Goal: Find specific page/section: Find specific page/section

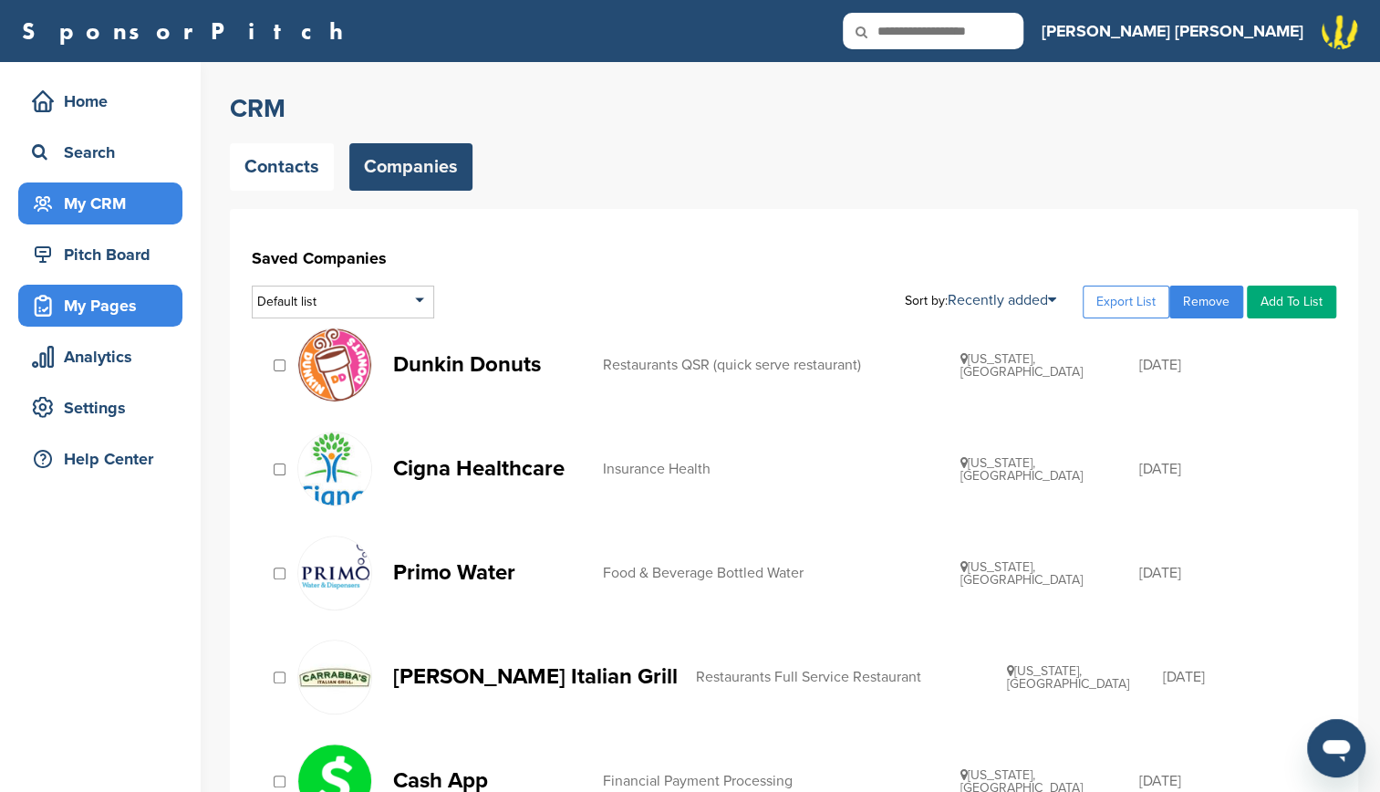
click at [121, 301] on div "My Pages" at bounding box center [104, 305] width 155 height 33
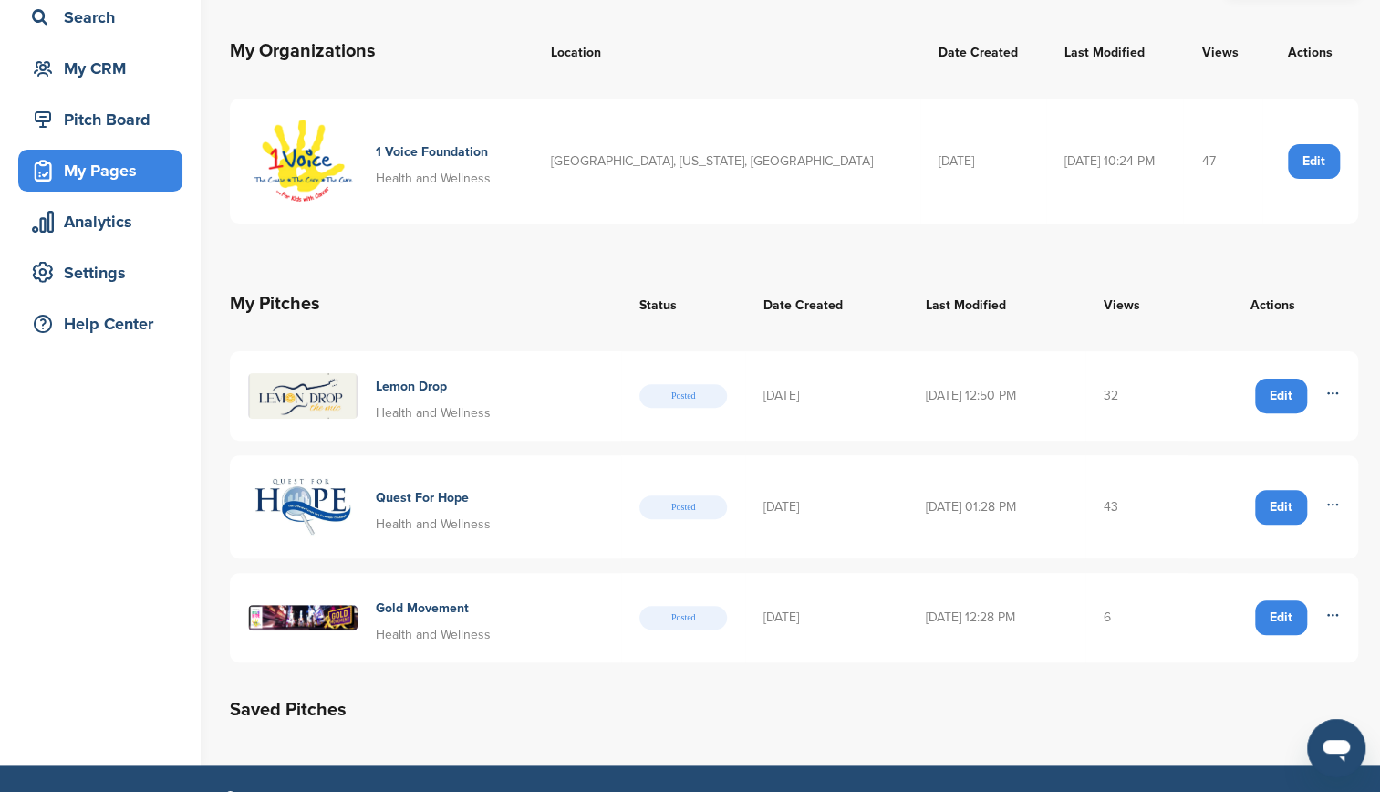
scroll to position [141, 0]
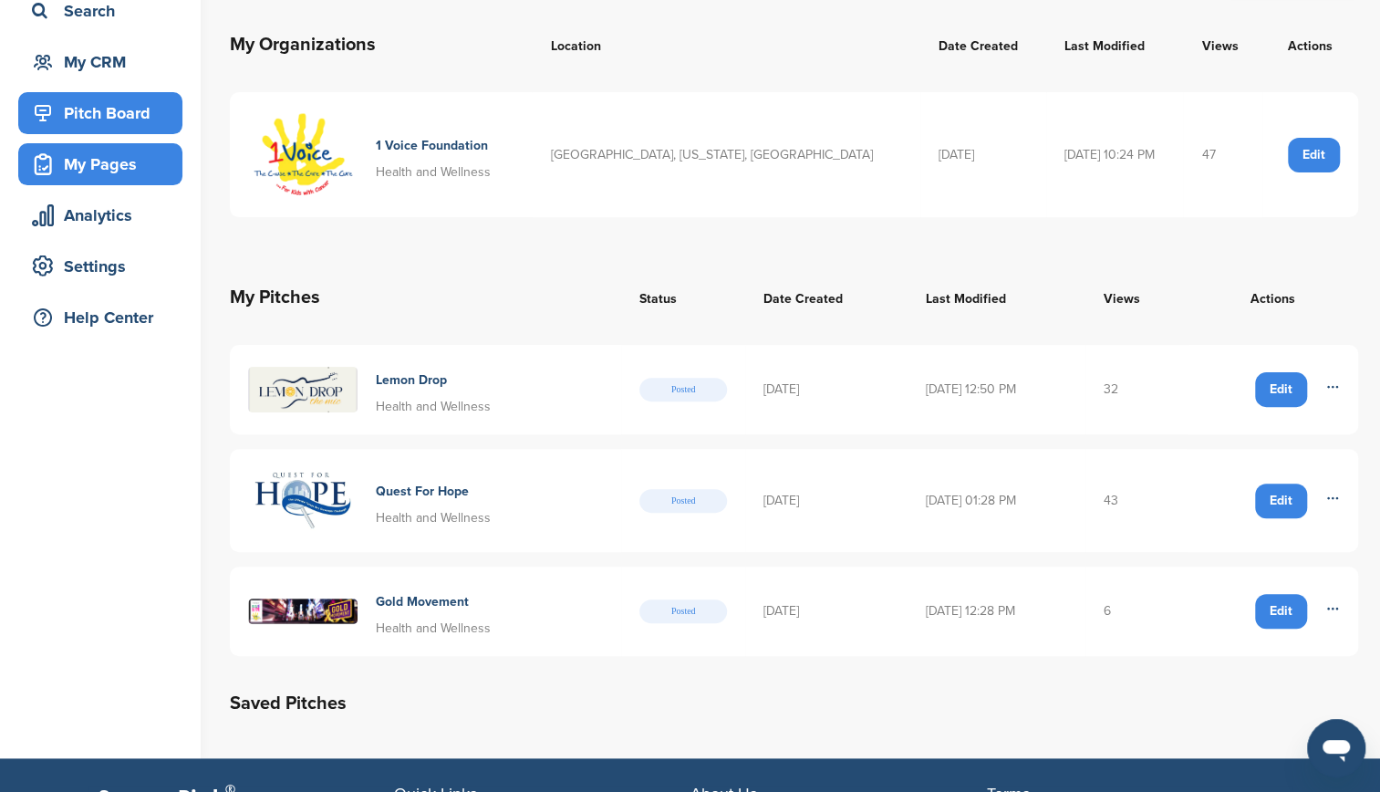
click at [122, 111] on div "Pitch Board" at bounding box center [104, 113] width 155 height 33
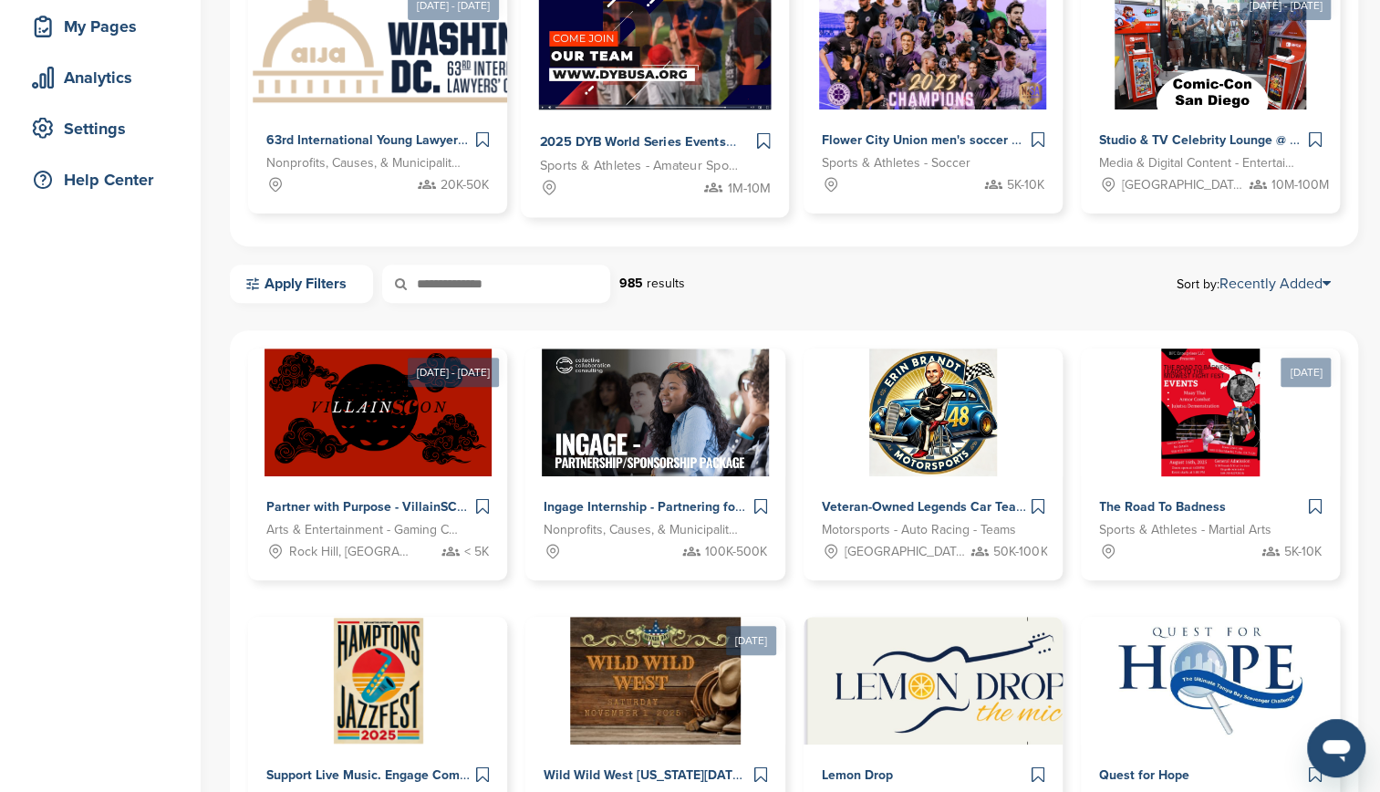
scroll to position [285, 0]
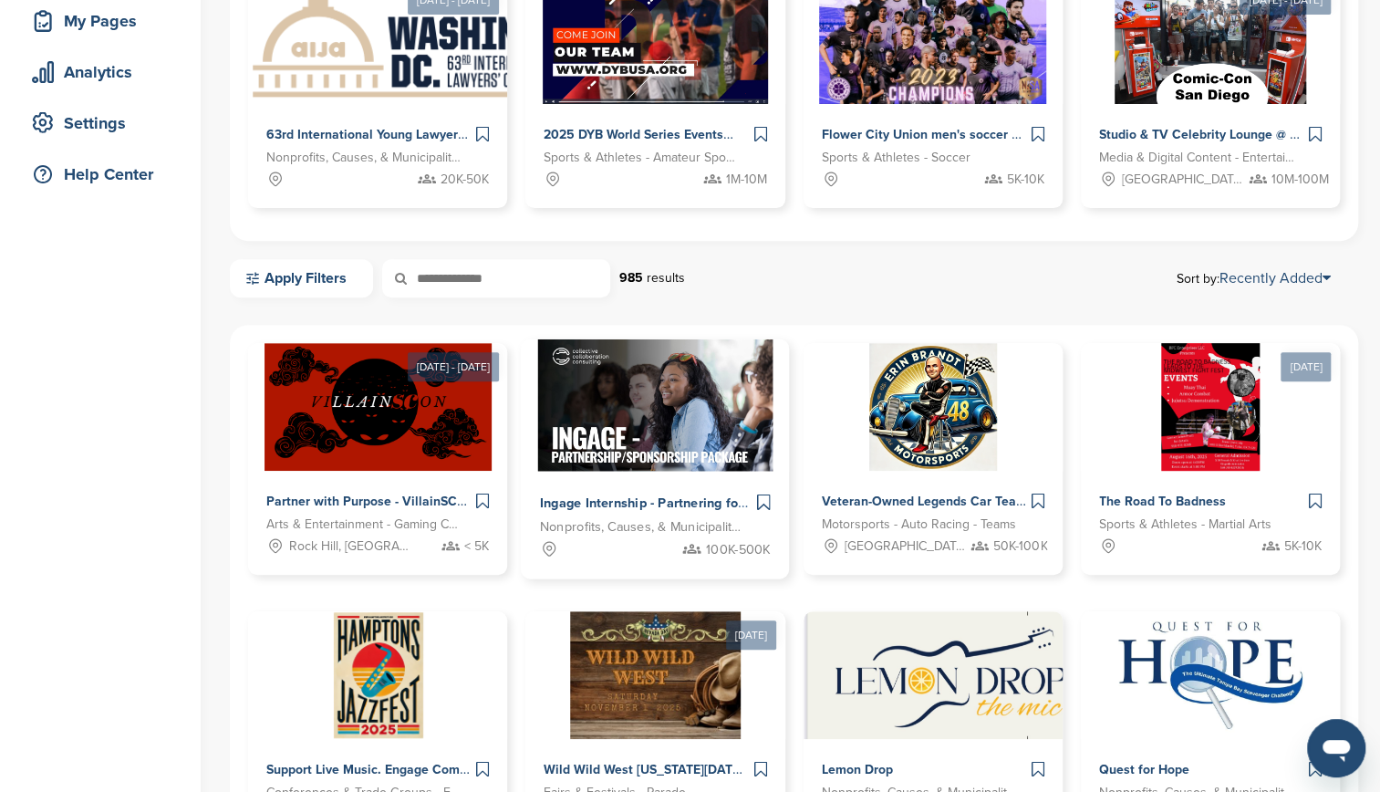
click at [660, 523] on span "Nonprofits, Causes, & Municipalities - Education" at bounding box center [641, 527] width 203 height 21
